Goal: Task Accomplishment & Management: Manage account settings

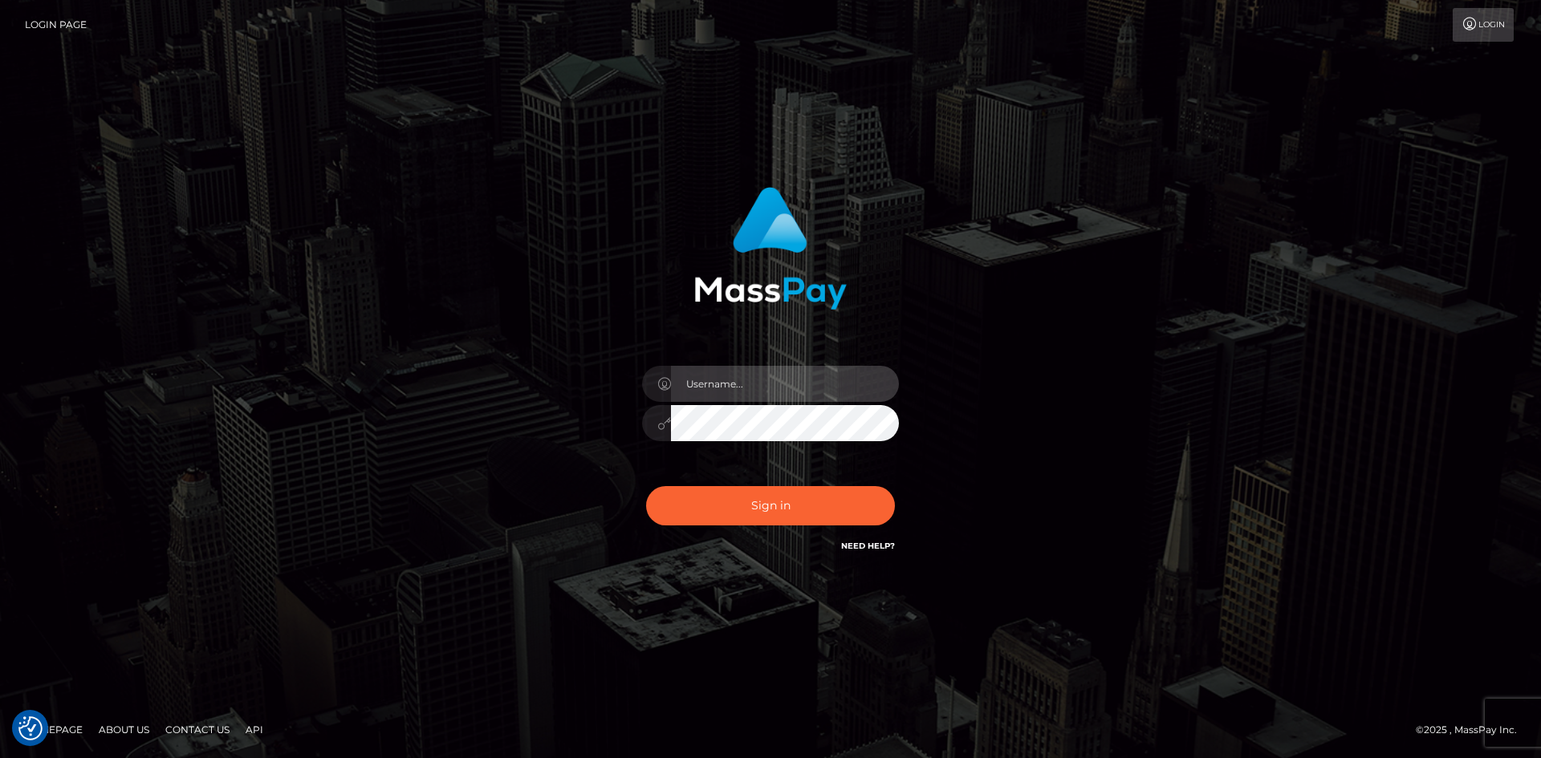
click at [783, 385] on input "text" at bounding box center [785, 384] width 228 height 36
type input "[EMAIL_ADDRESS][DOMAIN_NAME]"
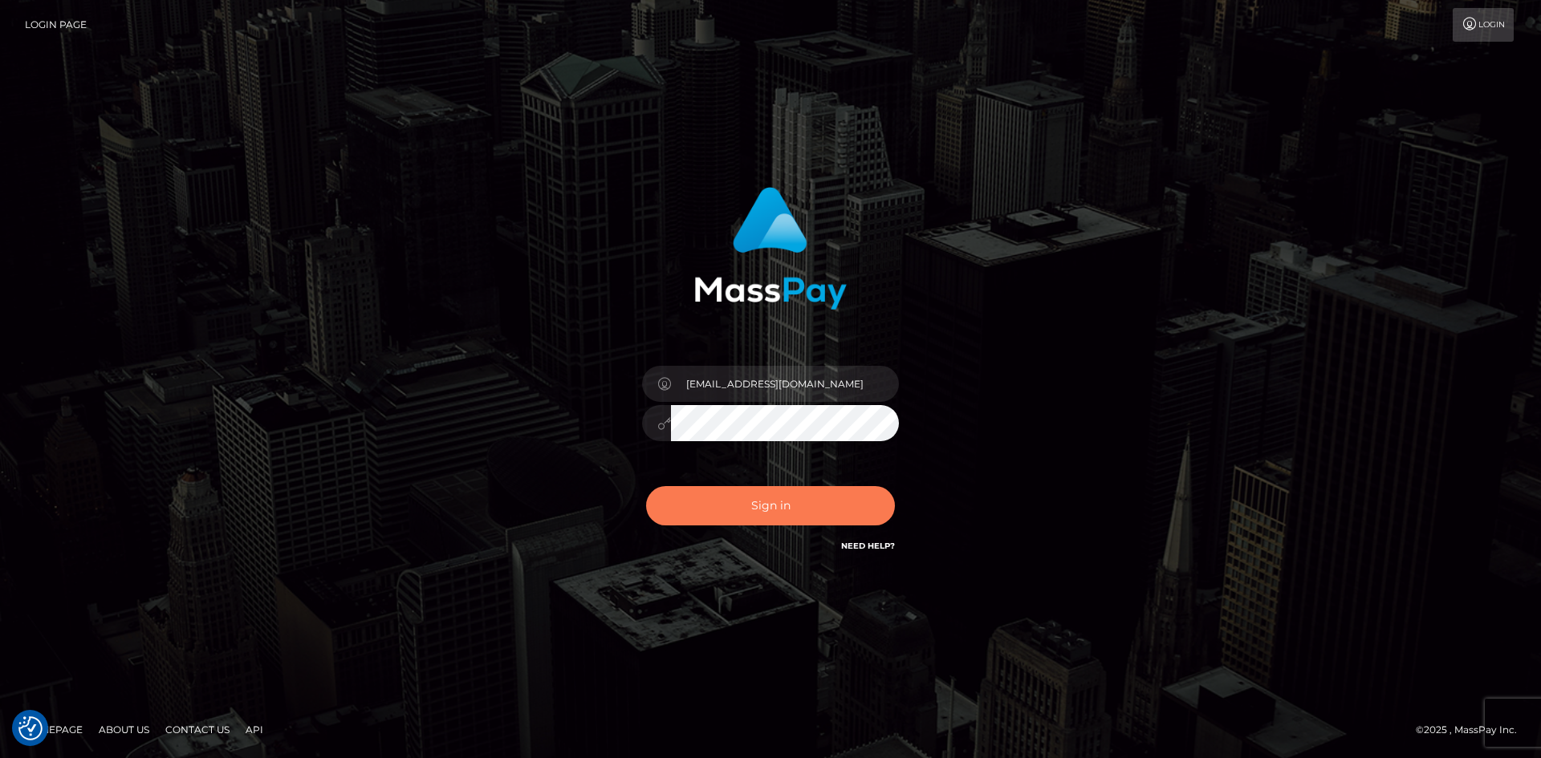
click at [814, 502] on button "Sign in" at bounding box center [770, 505] width 249 height 39
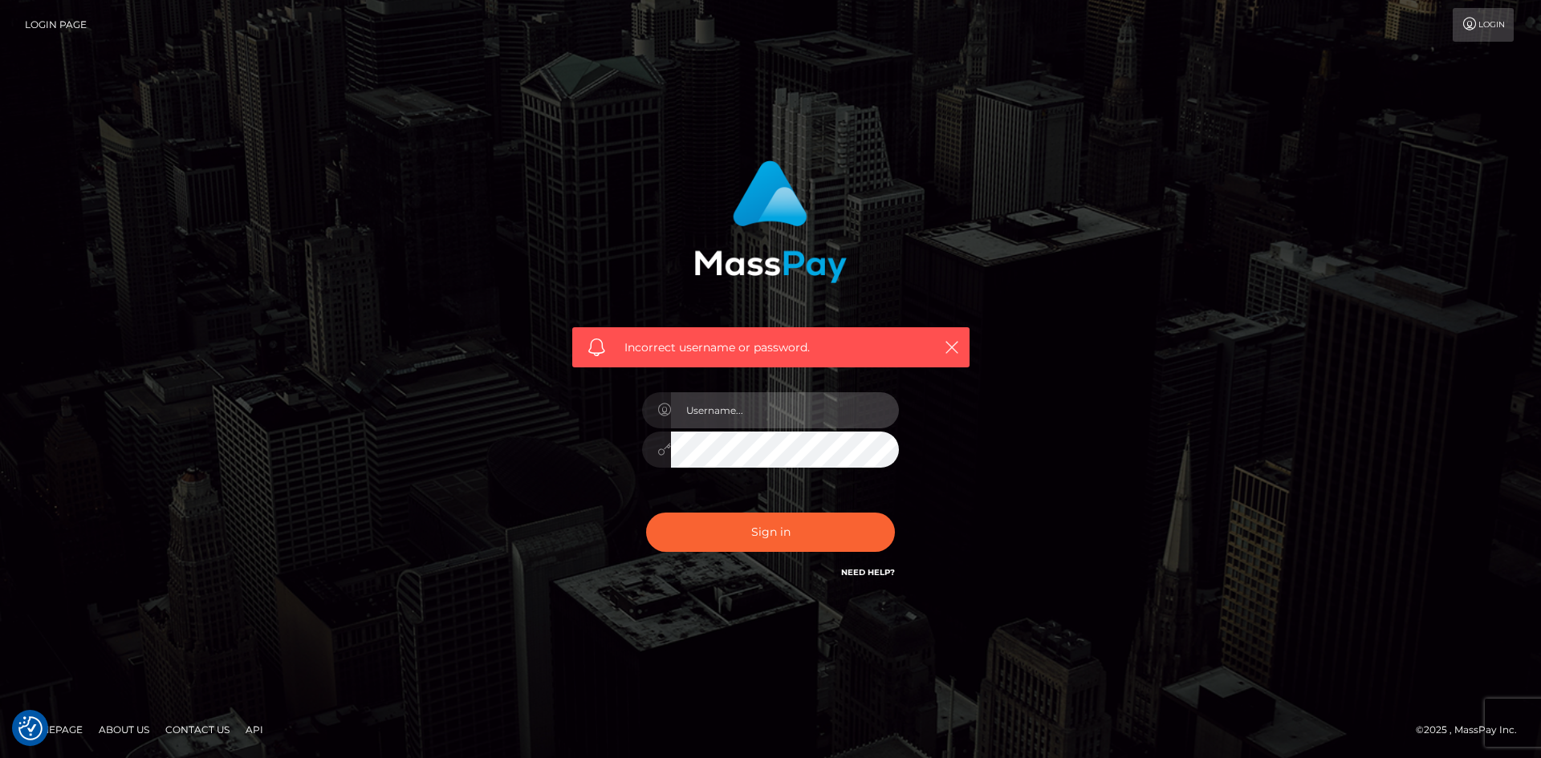
click at [759, 410] on input "text" at bounding box center [785, 410] width 228 height 36
type input "[EMAIL_ADDRESS][DOMAIN_NAME]"
click at [762, 538] on button "Sign in" at bounding box center [770, 532] width 249 height 39
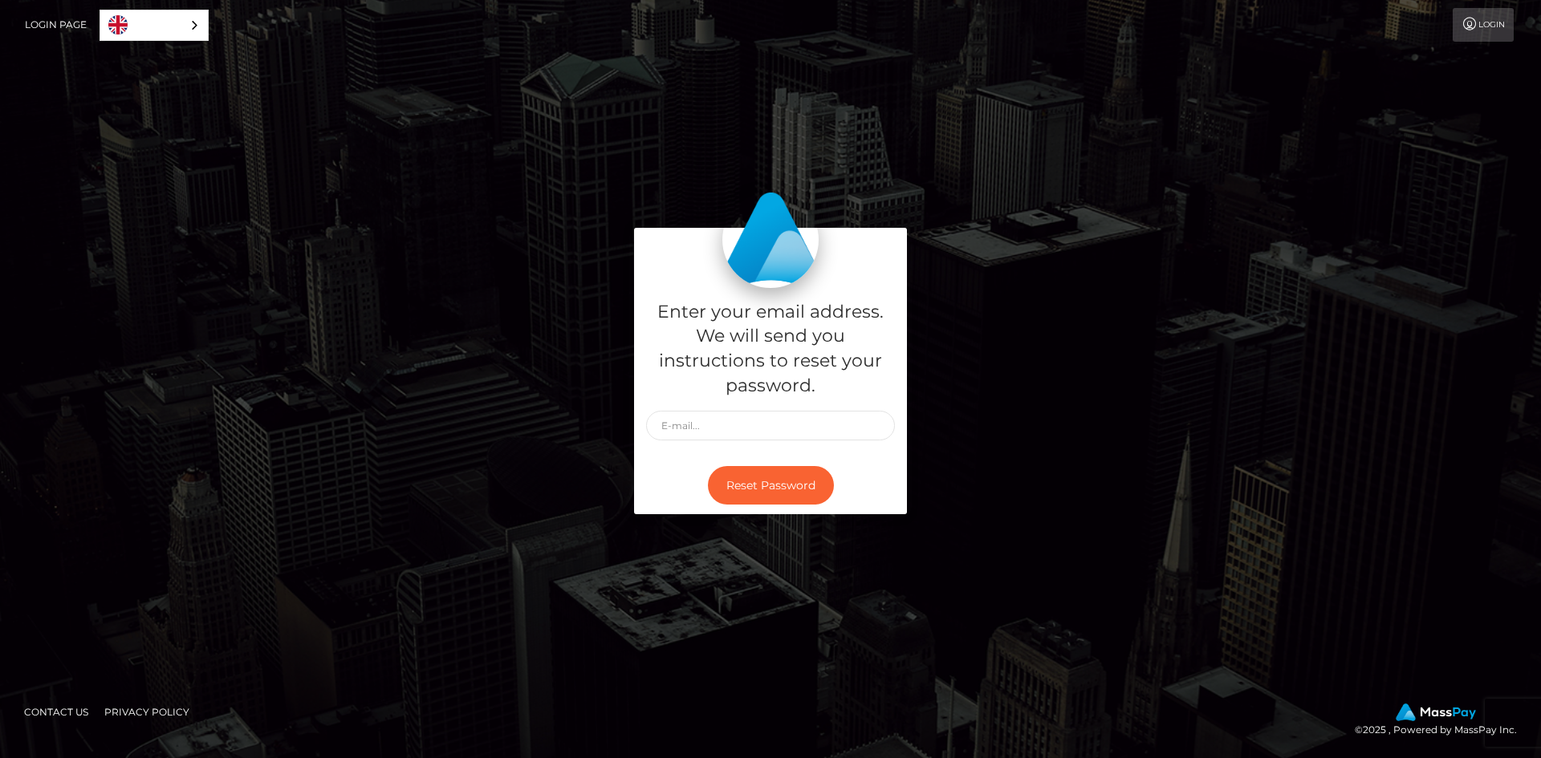
click at [978, 353] on div "Enter your email address. We will send you instructions to reset your password.…" at bounding box center [770, 379] width 915 height 303
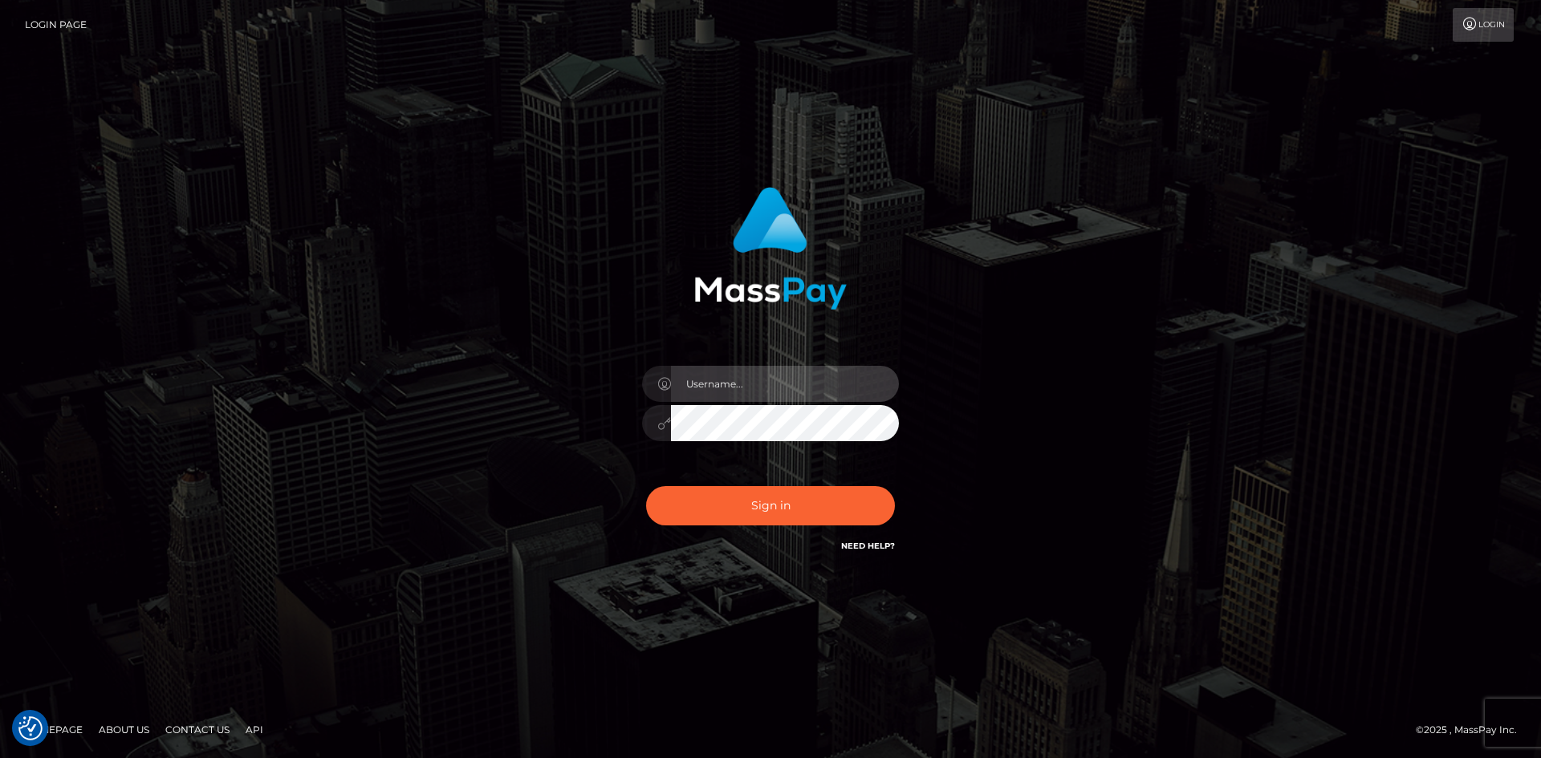
click at [740, 396] on input "text" at bounding box center [785, 384] width 228 height 36
type input "rootorder23@gmail.com"
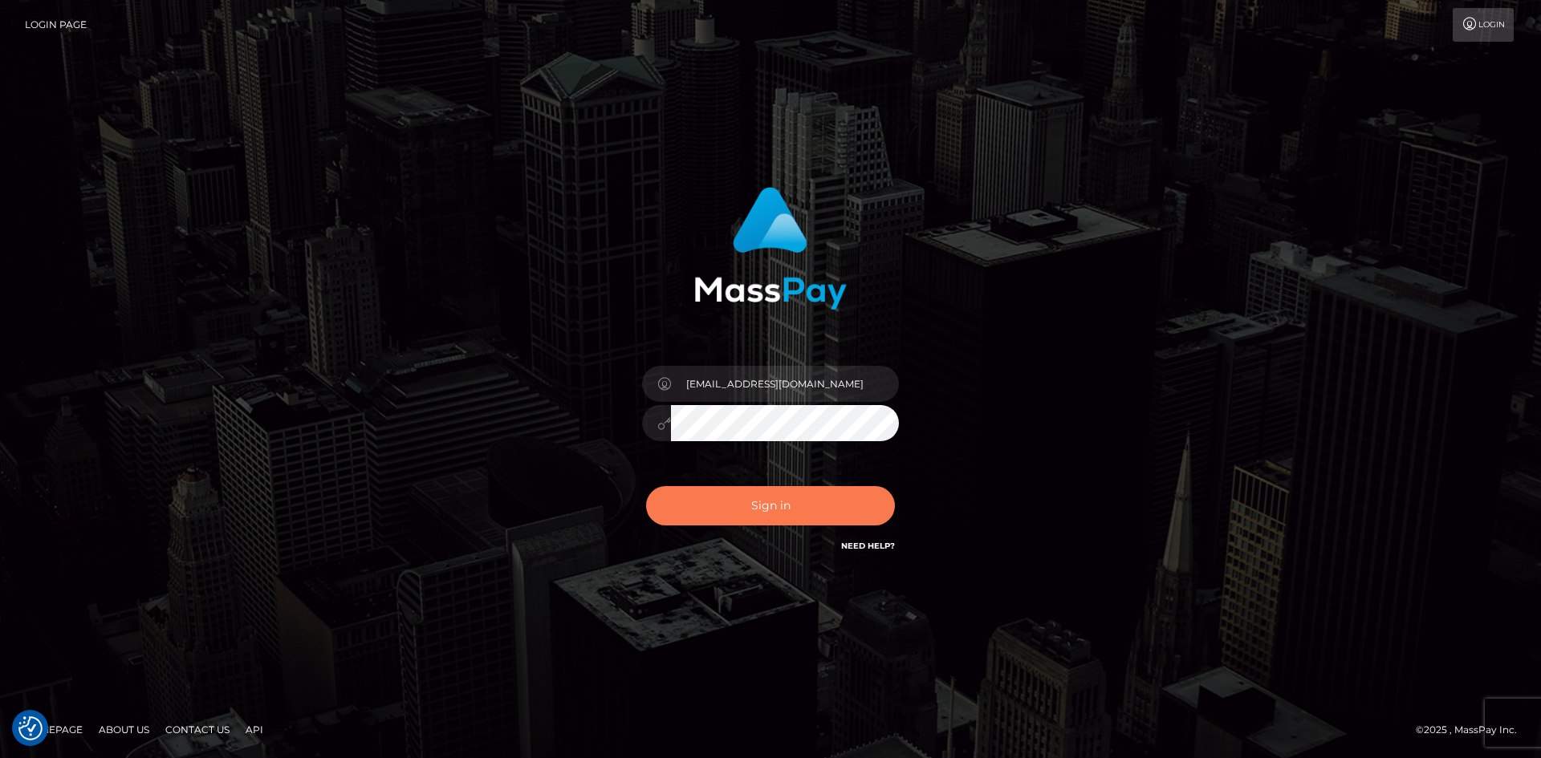
click at [758, 514] on button "Sign in" at bounding box center [770, 505] width 249 height 39
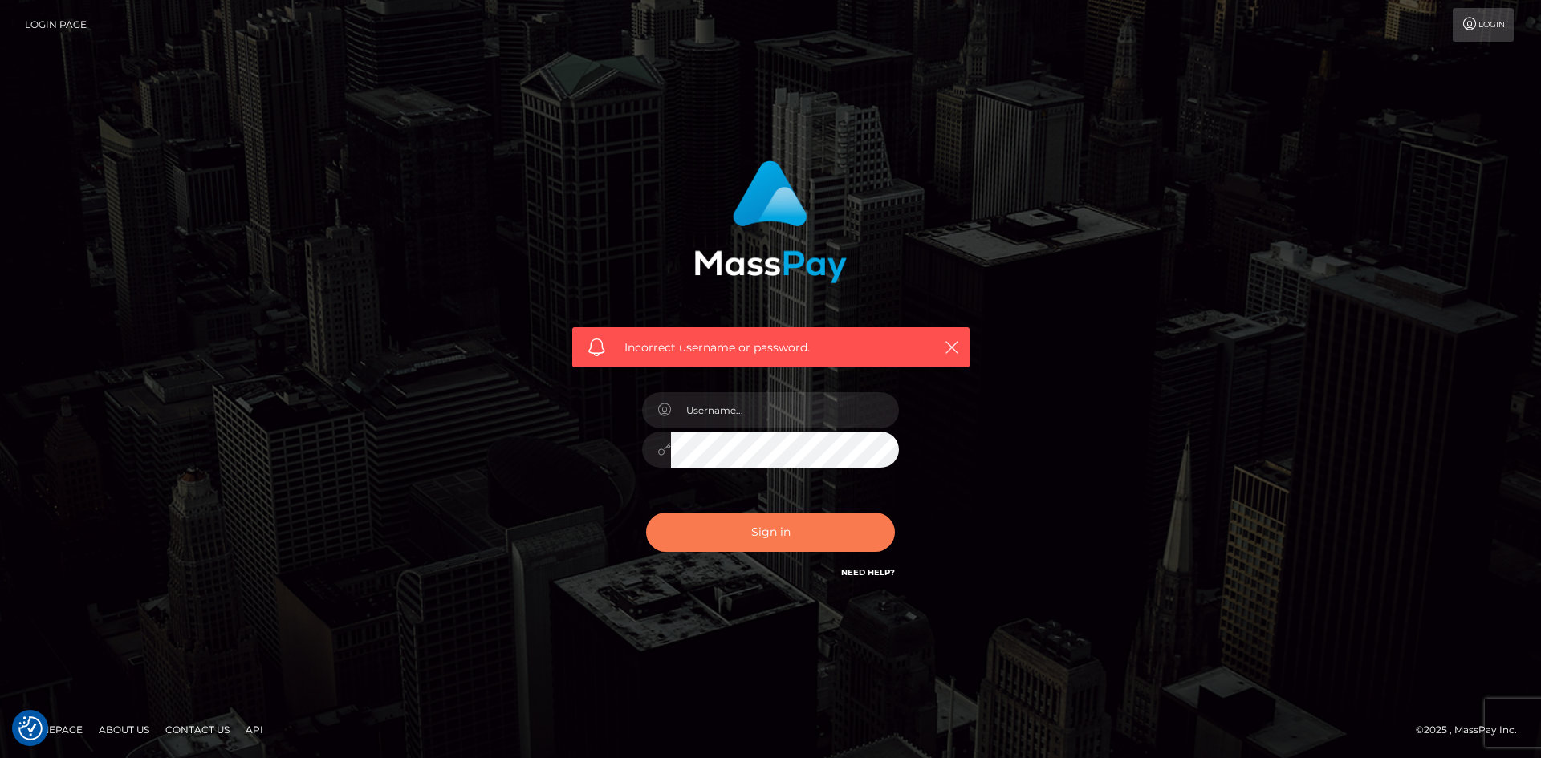
click at [761, 531] on button "Sign in" at bounding box center [770, 532] width 249 height 39
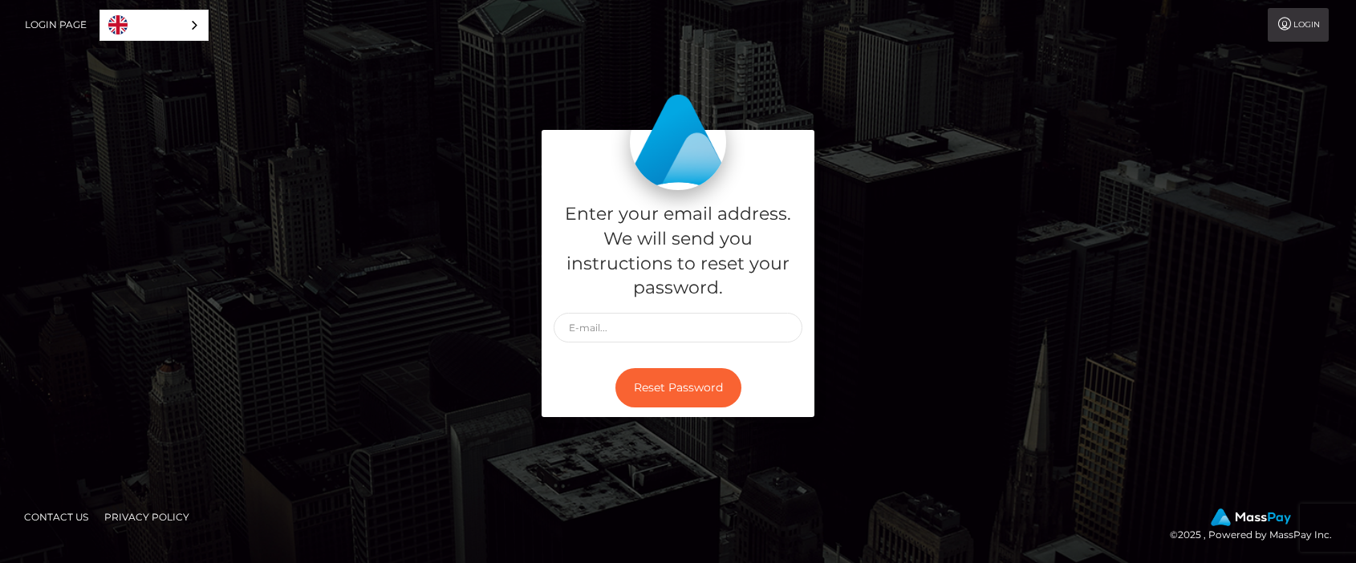
click at [998, 196] on div "Enter your email address. We will send you instructions to reset your password.…" at bounding box center [678, 281] width 915 height 303
drag, startPoint x: 617, startPoint y: 327, endPoint x: 642, endPoint y: 324, distance: 25.0
click at [617, 327] on input "text" at bounding box center [678, 328] width 249 height 30
click at [1087, 83] on div "Enter your email address. We will send you instructions to reset your password.…" at bounding box center [678, 282] width 1356 height 544
click at [1296, 26] on link "Login" at bounding box center [1298, 25] width 61 height 34
